Goal: Check status: Check status

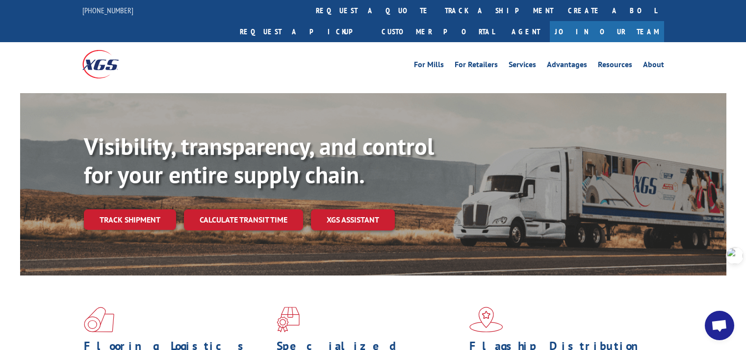
click at [130, 209] on link "Track shipment" at bounding box center [130, 219] width 92 height 21
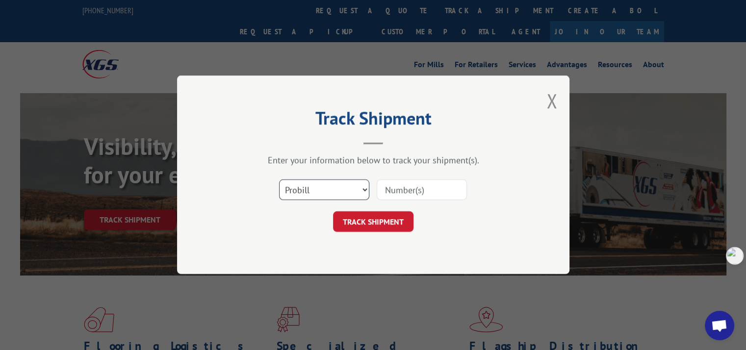
click at [325, 193] on select "Select category... Probill BOL PO" at bounding box center [324, 190] width 90 height 21
select select "po"
click at [279, 180] on select "Select category... Probill BOL PO" at bounding box center [324, 190] width 90 height 21
click at [405, 194] on input at bounding box center [422, 190] width 90 height 21
paste input "298126923"
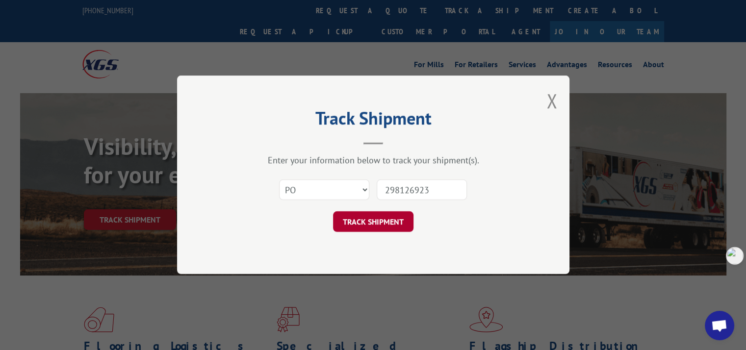
type input "298126923"
click at [400, 216] on button "TRACK SHIPMENT" at bounding box center [373, 222] width 80 height 21
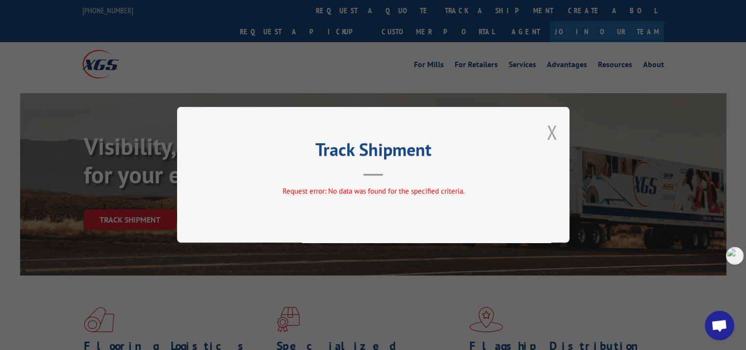
click at [555, 130] on button "Close modal" at bounding box center [551, 132] width 11 height 26
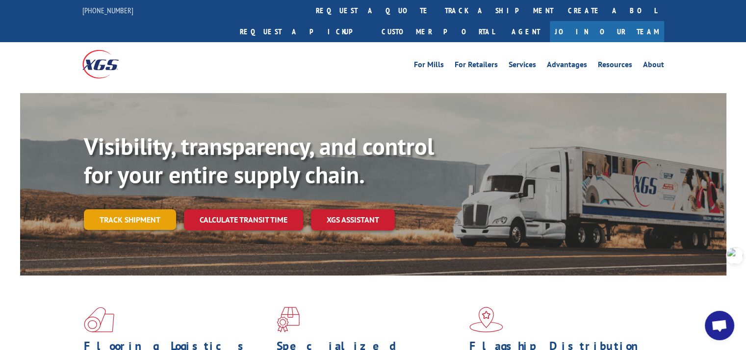
click at [135, 209] on link "Track shipment" at bounding box center [130, 219] width 92 height 21
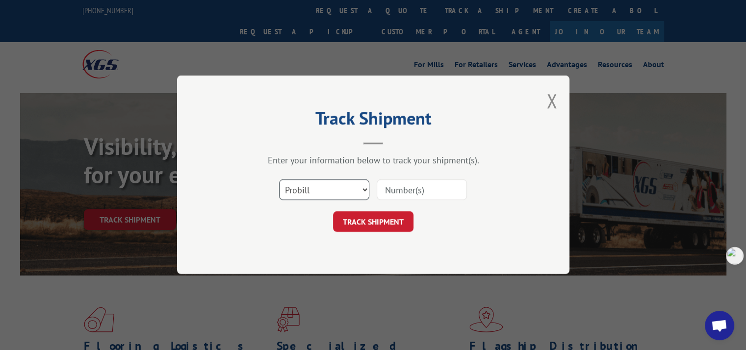
click at [320, 190] on select "Select category... Probill BOL PO" at bounding box center [324, 190] width 90 height 21
select select "po"
click at [279, 180] on select "Select category... Probill BOL PO" at bounding box center [324, 190] width 90 height 21
click at [407, 191] on input at bounding box center [422, 190] width 90 height 21
paste input "298114775"
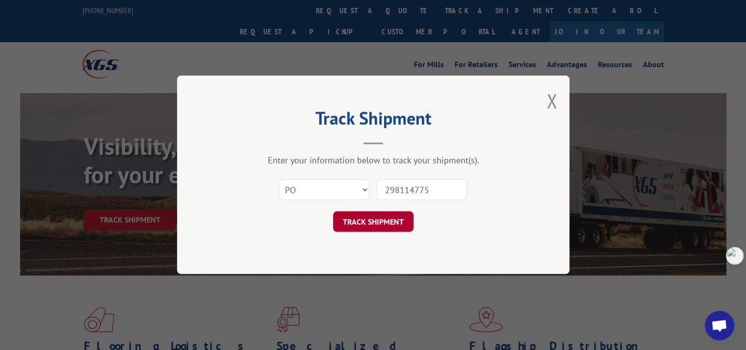
type input "298114775"
click at [394, 222] on button "TRACK SHIPMENT" at bounding box center [373, 222] width 80 height 21
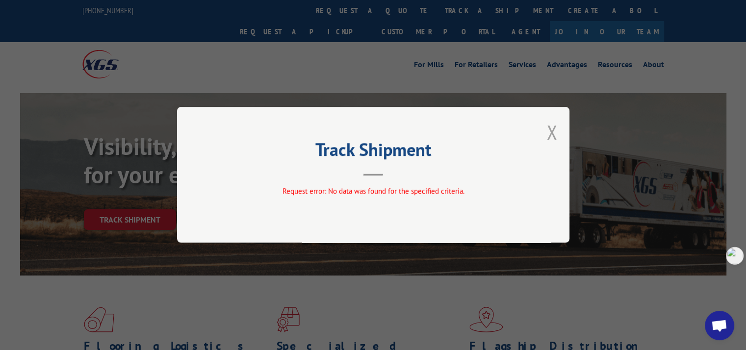
click at [551, 134] on button "Close modal" at bounding box center [551, 132] width 11 height 26
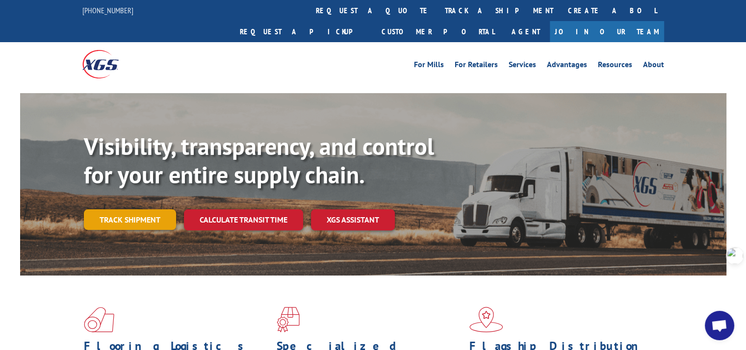
click at [162, 209] on link "Track shipment" at bounding box center [130, 219] width 92 height 21
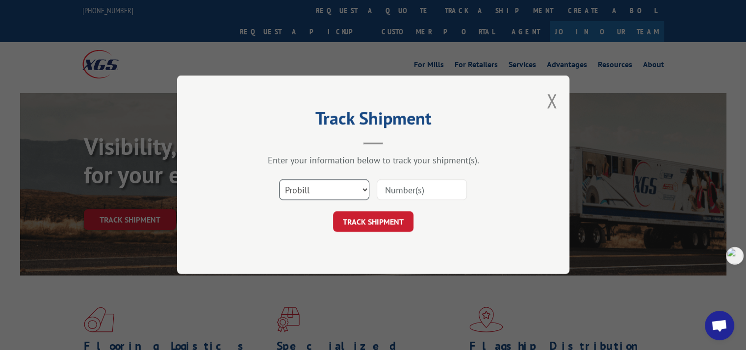
click at [316, 188] on select "Select category... Probill BOL PO" at bounding box center [324, 190] width 90 height 21
select select "bol"
click at [279, 180] on select "Select category... Probill BOL PO" at bounding box center [324, 190] width 90 height 21
click at [404, 188] on input at bounding box center [422, 190] width 90 height 21
paste input "7090876"
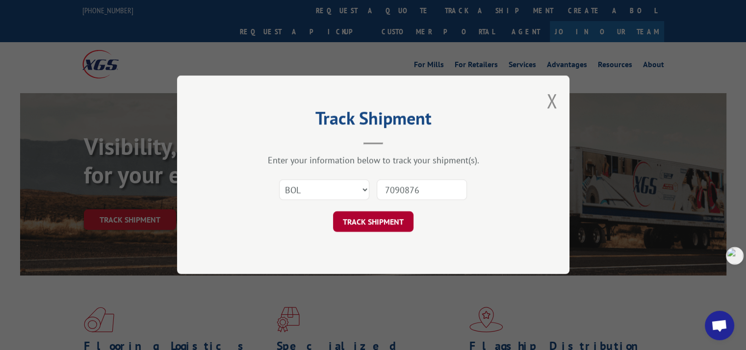
type input "7090876"
click at [385, 222] on button "TRACK SHIPMENT" at bounding box center [373, 222] width 80 height 21
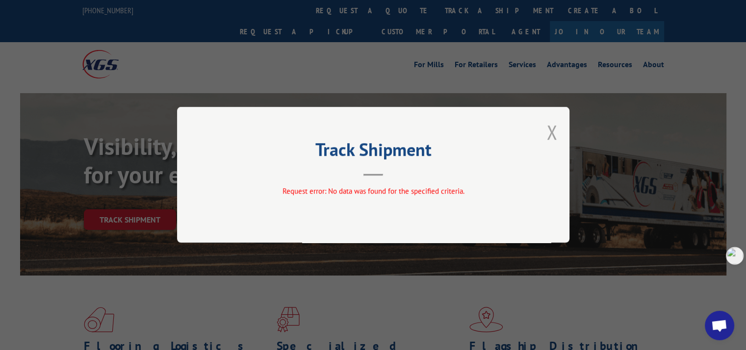
click at [550, 130] on button "Close modal" at bounding box center [551, 132] width 11 height 26
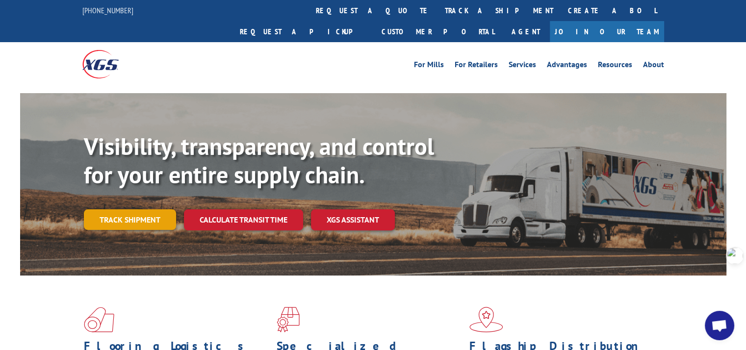
click at [144, 209] on link "Track shipment" at bounding box center [130, 219] width 92 height 21
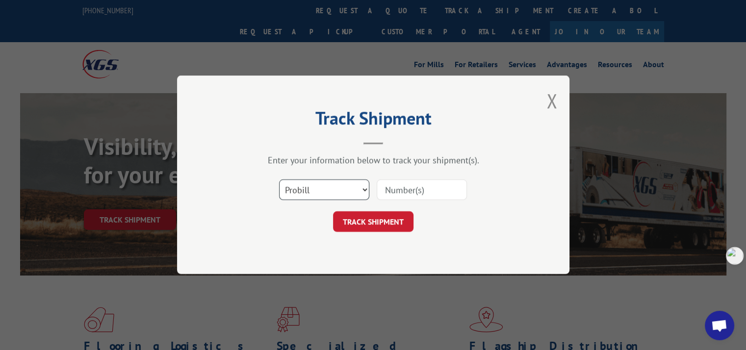
click at [298, 193] on select "Select category... Probill BOL PO" at bounding box center [324, 190] width 90 height 21
select select "bol"
click at [279, 180] on select "Select category... Probill BOL PO" at bounding box center [324, 190] width 90 height 21
click at [398, 182] on input at bounding box center [422, 190] width 90 height 21
paste input "7091090"
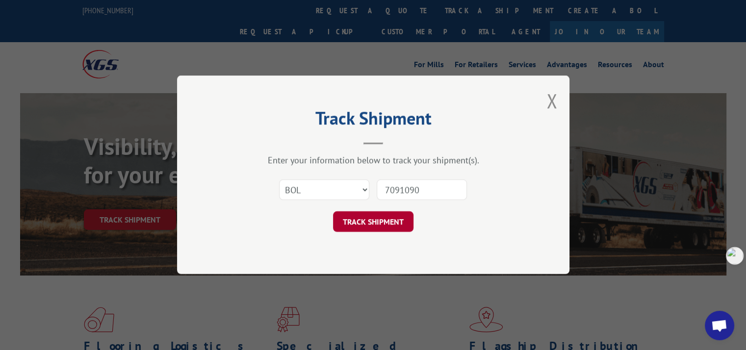
type input "7091090"
click at [394, 224] on button "TRACK SHIPMENT" at bounding box center [373, 222] width 80 height 21
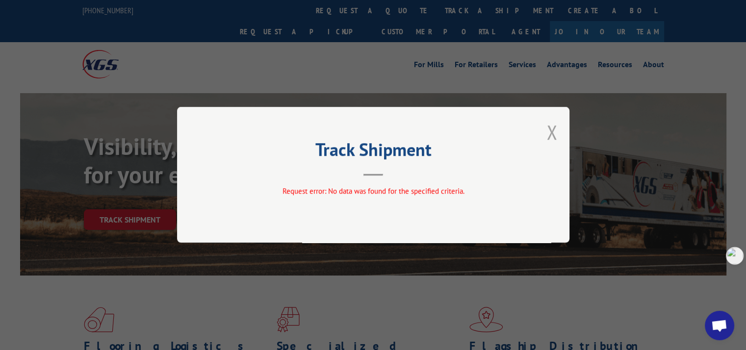
drag, startPoint x: 551, startPoint y: 136, endPoint x: 569, endPoint y: 100, distance: 41.2
click at [551, 136] on button "Close modal" at bounding box center [551, 132] width 11 height 26
